Goal: Find specific page/section: Find specific page/section

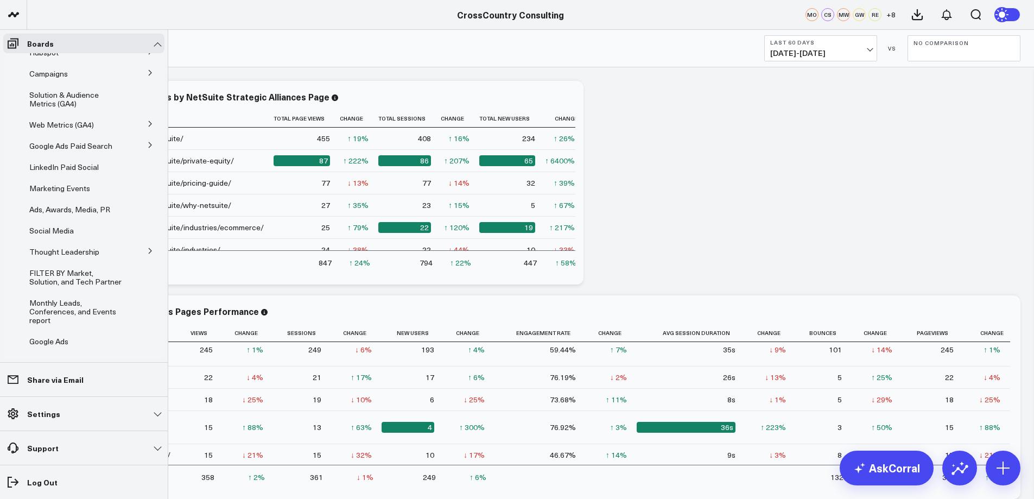
scroll to position [80, 0]
click at [60, 169] on span "LinkedIn Paid Social" at bounding box center [63, 164] width 69 height 10
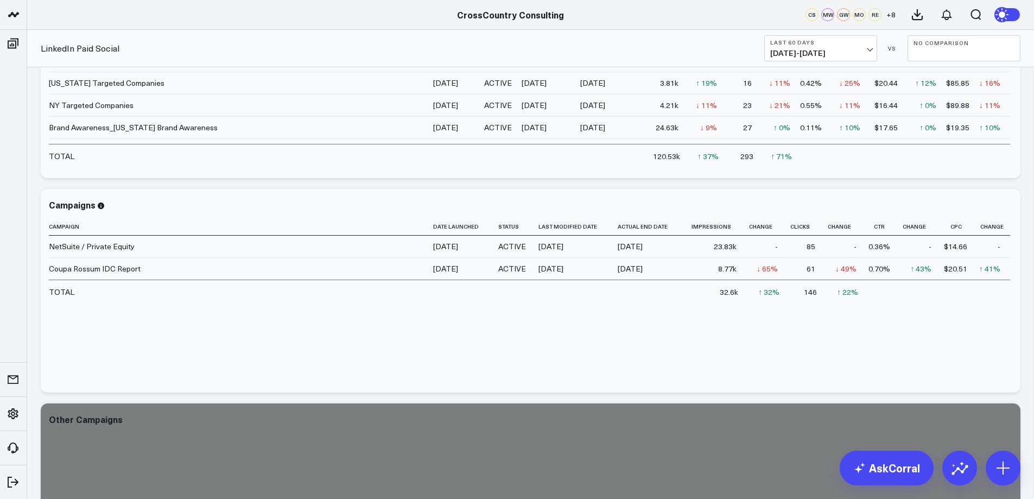
scroll to position [224, 0]
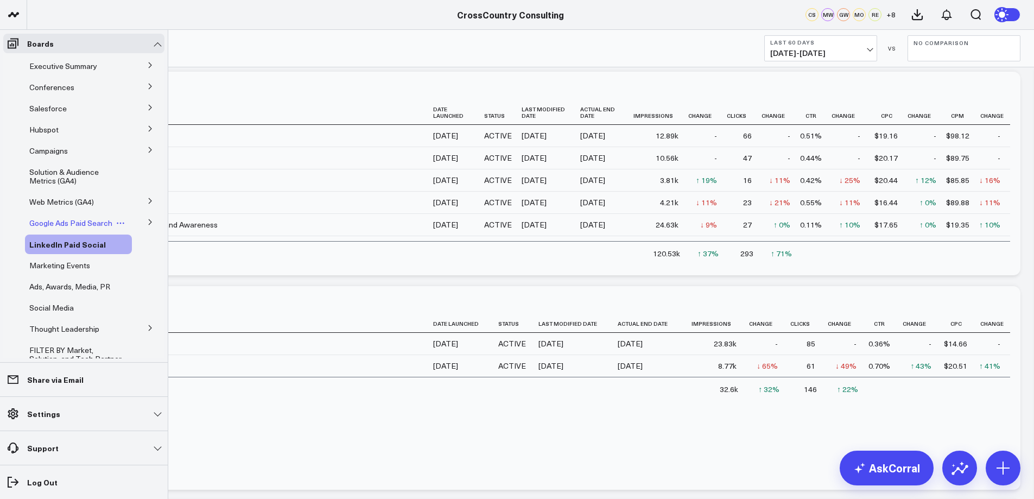
click at [45, 225] on span "Google Ads Paid Search" at bounding box center [70, 223] width 83 height 10
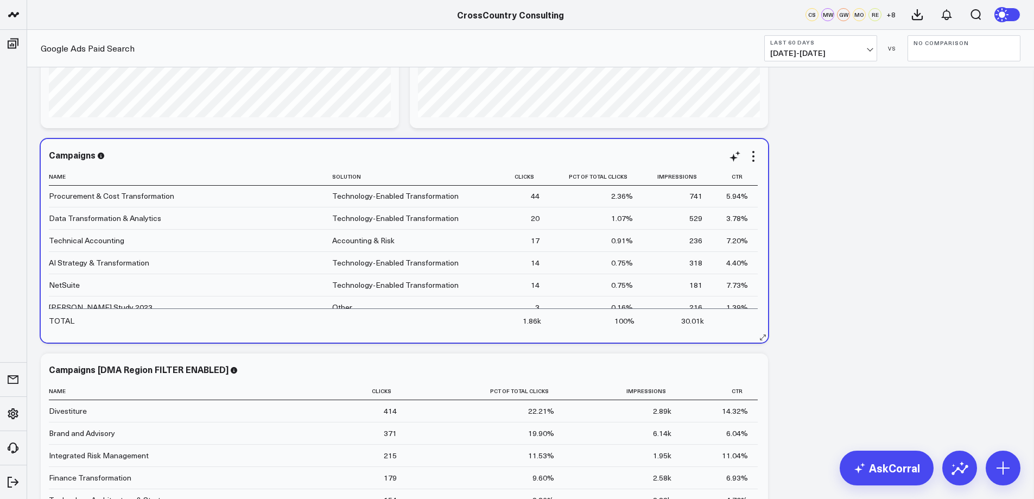
scroll to position [236, 0]
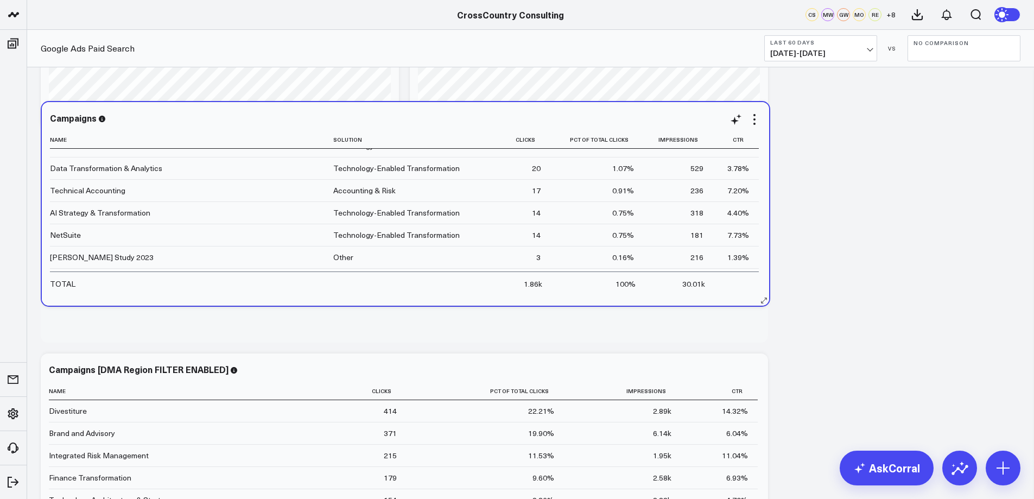
drag, startPoint x: 760, startPoint y: 268, endPoint x: 746, endPoint y: 262, distance: 15.3
click at [758, 256] on div "Campaigns Name Solution Clicks Pct Of Total Clicks Impressions Ctr Divestiture …" at bounding box center [405, 204] width 727 height 204
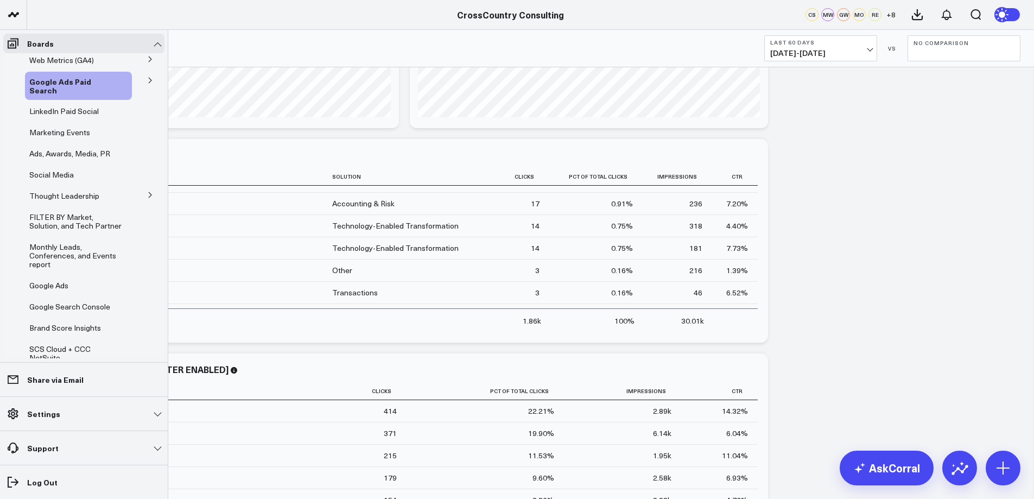
scroll to position [198, 0]
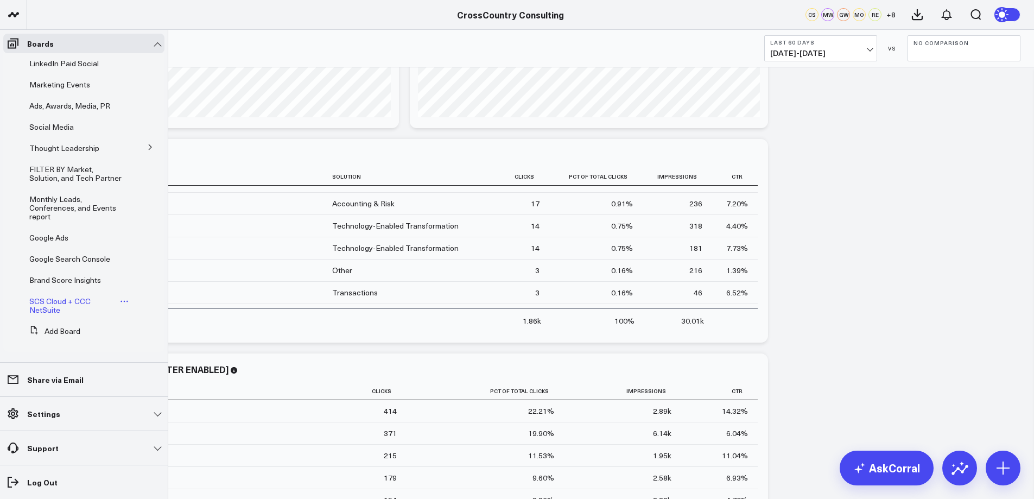
click at [52, 302] on span "SCS Cloud + CCC NetSuite" at bounding box center [59, 305] width 61 height 19
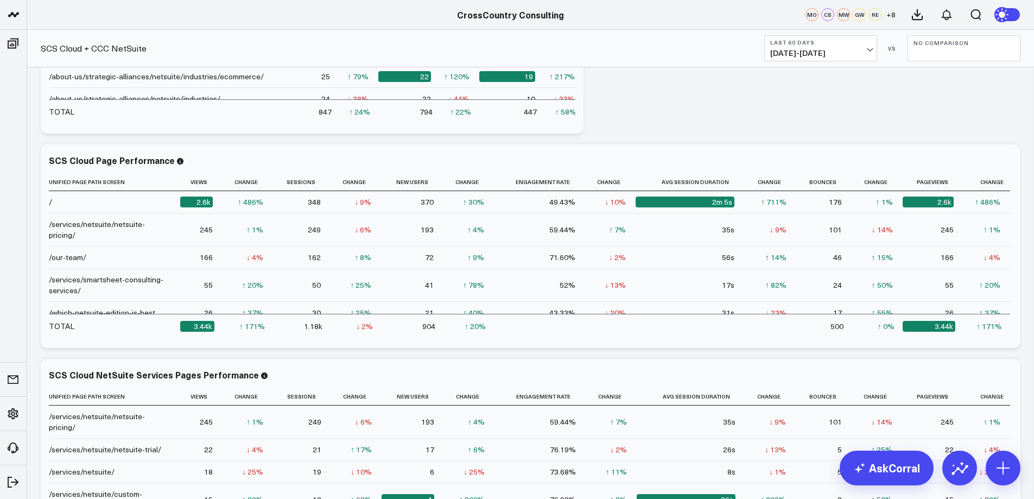
scroll to position [168, 0]
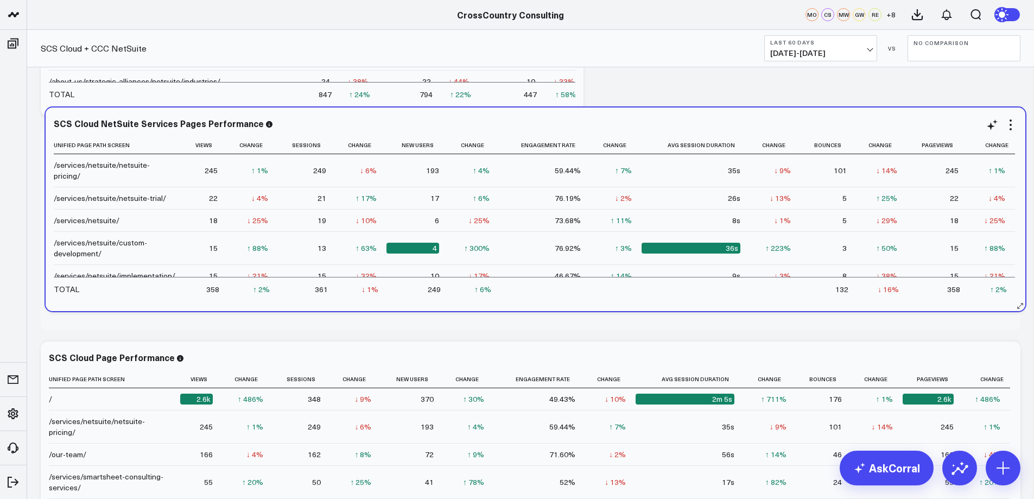
drag, startPoint x: 381, startPoint y: 357, endPoint x: 386, endPoint y: 123, distance: 234.0
click at [386, 123] on div "SCS Cloud NetSuite Services Pages Performance" at bounding box center [535, 123] width 963 height 10
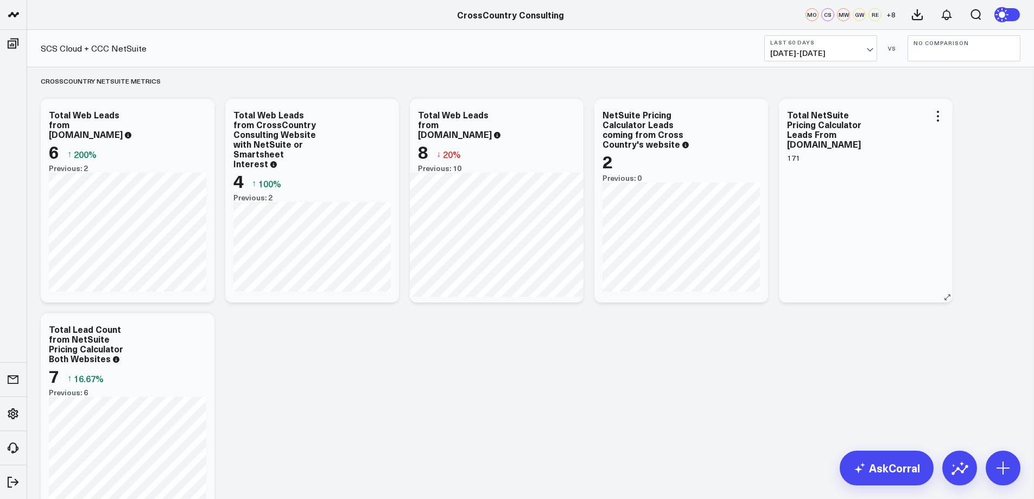
scroll to position [1493, 0]
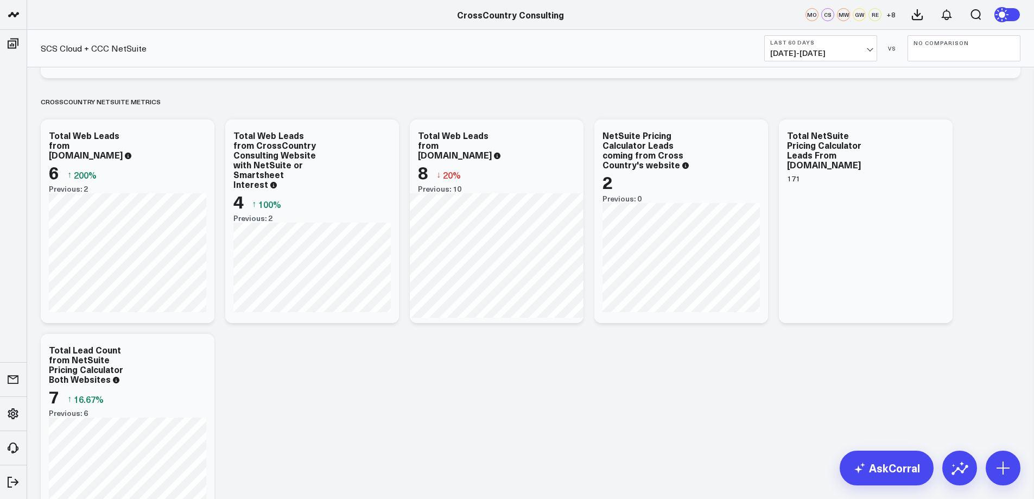
click at [867, 47] on button "Last 60 Days [DATE] - [DATE]" at bounding box center [820, 48] width 113 height 26
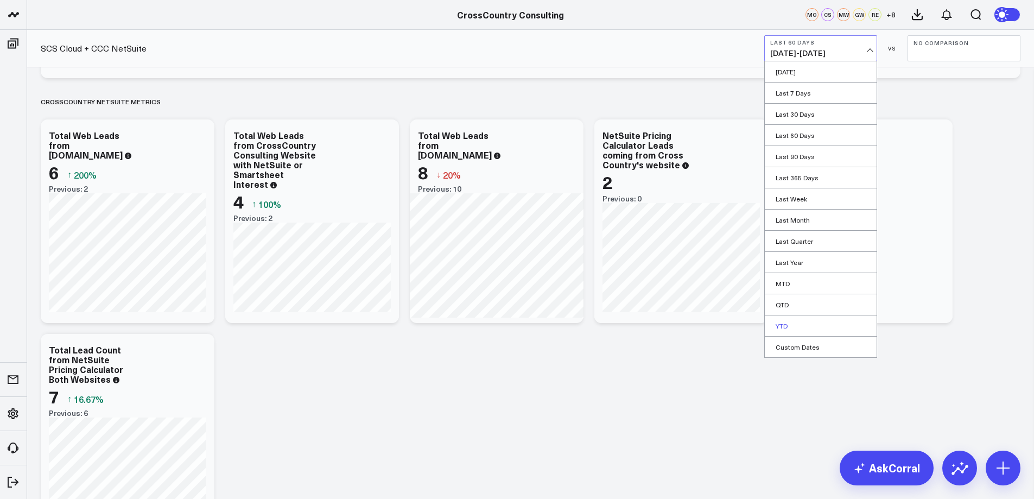
click at [802, 329] on link "YTD" at bounding box center [821, 325] width 112 height 21
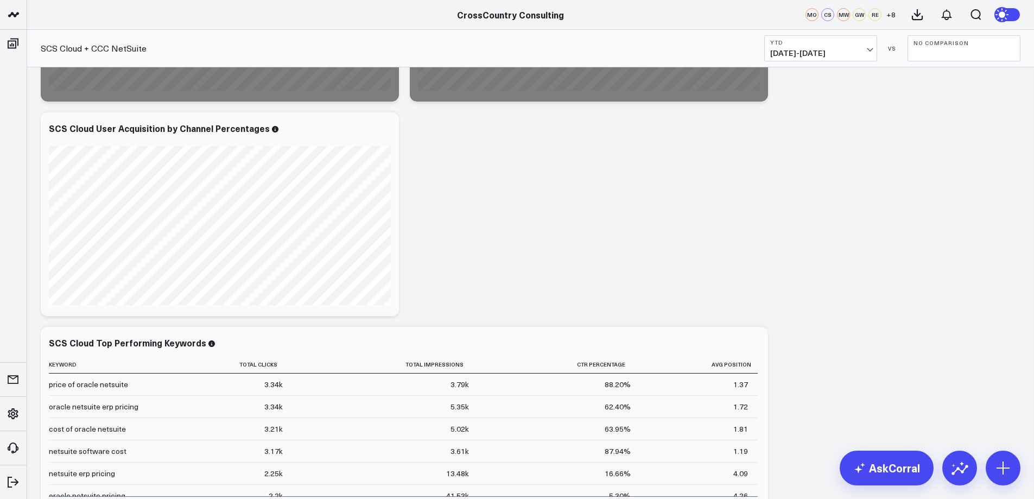
scroll to position [136, 0]
